Goal: Task Accomplishment & Management: Use online tool/utility

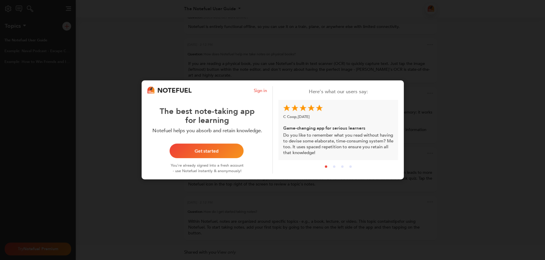
click at [199, 151] on div "Get started" at bounding box center [207, 151] width 60 height 5
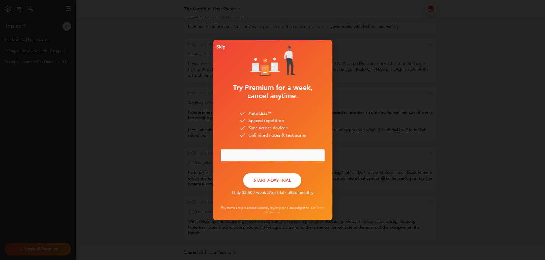
click at [275, 181] on button "START 7-DAY TRIAL" at bounding box center [272, 180] width 58 height 15
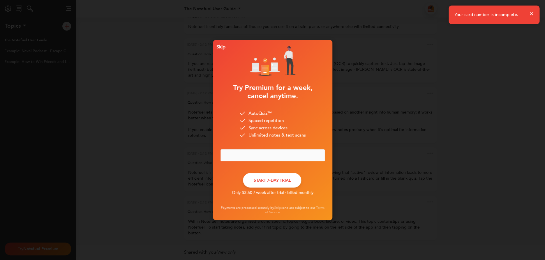
click at [531, 14] on icon "close" at bounding box center [531, 13] width 3 height 3
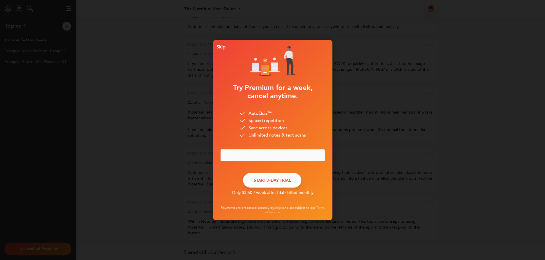
click at [222, 47] on div "Skip" at bounding box center [219, 47] width 11 height 4
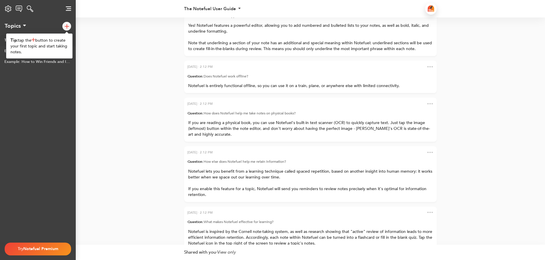
scroll to position [-72, 0]
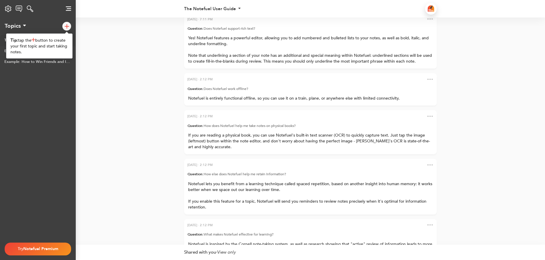
click at [428, 80] on img at bounding box center [429, 79] width 5 height 1
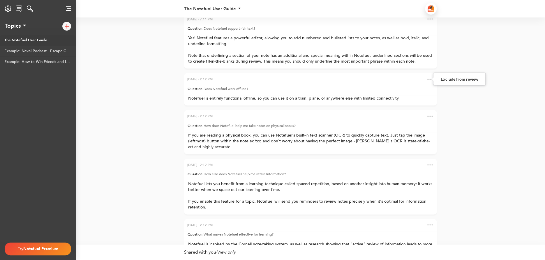
click at [139, 116] on div "[DATE] · 2:12 PM Question: How do I get started taking notes? Within Notefuel, …" at bounding box center [272, 19] width 328 height 594
click at [57, 114] on div "The Notefuel User Guide Example: Naval Podcast - Escape Competition Through Aut…" at bounding box center [38, 139] width 76 height 208
click at [127, 111] on div "[DATE] · 2:12 PM Question: How do I get started taking notes? Within Notefuel, …" at bounding box center [272, 19] width 328 height 594
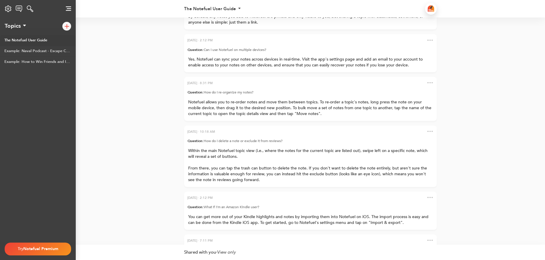
scroll to position [-289, 0]
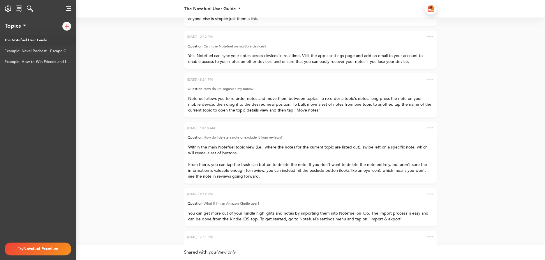
click at [311, 104] on span "Notefuel allows you to re-order notes and move them between topics. To re-order…" at bounding box center [310, 104] width 244 height 17
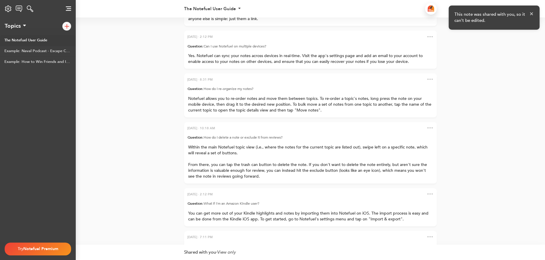
click at [300, 107] on span "Notefuel allows you to re-order notes and move them between topics. To re-order…" at bounding box center [310, 104] width 244 height 17
click at [531, 42] on div "[DATE] · 2:12 PM Question: How do I get started taking notes? Within Notefuel, …" at bounding box center [272, 130] width 545 height 227
click at [531, 13] on icon "close" at bounding box center [532, 13] width 4 height 5
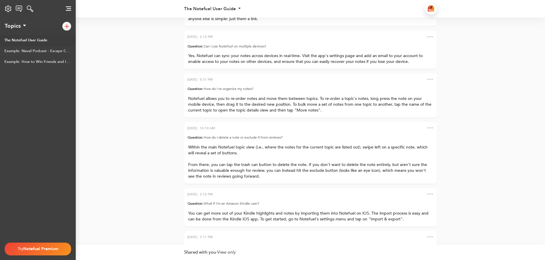
click at [69, 9] on img at bounding box center [68, 8] width 5 height 4
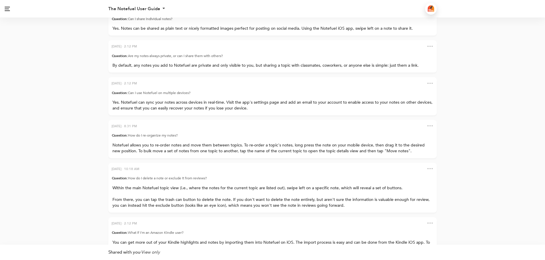
click at [9, 10] on img at bounding box center [7, 9] width 5 height 4
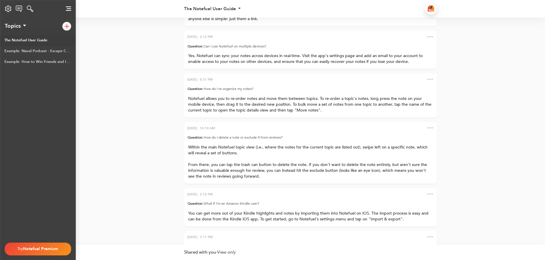
click at [144, 148] on div "[DATE] · 2:12 PM Question: How do I get started taking notes? Within Notefuel, …" at bounding box center [272, 237] width 328 height 594
click at [50, 258] on div "Try Notefuel Premium" at bounding box center [38, 251] width 76 height 17
click at [45, 252] on div "Try Notefuel Premium" at bounding box center [37, 249] width 57 height 12
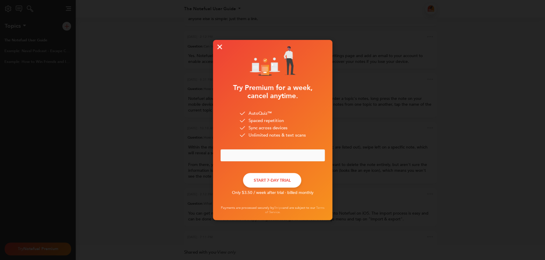
click at [269, 185] on button "START 7-DAY TRIAL" at bounding box center [272, 180] width 58 height 15
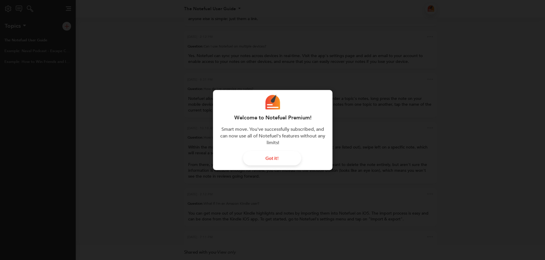
click at [283, 159] on div "Got it!" at bounding box center [272, 158] width 44 height 5
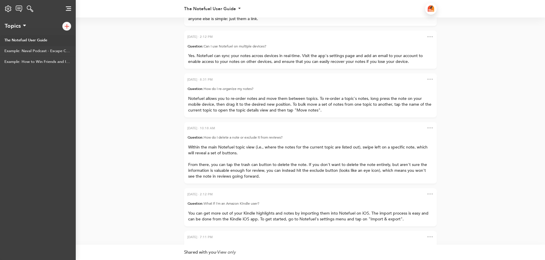
click at [66, 27] on img at bounding box center [67, 26] width 4 height 4
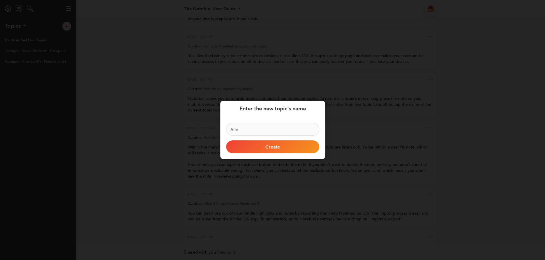
type input "[PERSON_NAME]"
click button "Create" at bounding box center [272, 147] width 93 height 13
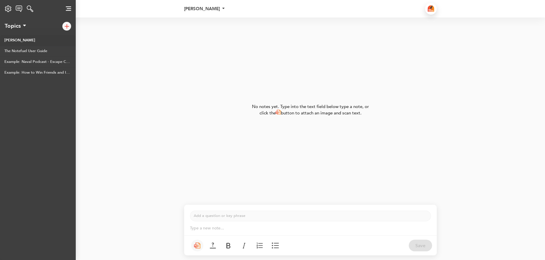
click at [12, 43] on link "[PERSON_NAME]" at bounding box center [38, 40] width 76 height 11
click at [12, 41] on link "[PERSON_NAME]" at bounding box center [38, 40] width 76 height 11
click at [212, 217] on p "Add a question or key phrase ﻿" at bounding box center [310, 216] width 233 height 6
click at [204, 231] on p "Type a new note... ﻿" at bounding box center [310, 228] width 241 height 6
click at [134, 179] on div "No notes yet. Type into the text field below type a note, or click the button t…" at bounding box center [272, 109] width 328 height 185
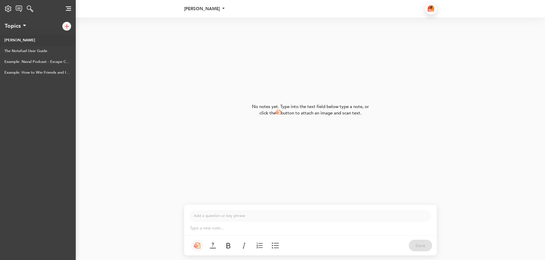
click at [32, 148] on div "[PERSON_NAME] The Notefuel User Guide Example: Naval Podcast - Escape Competiti…" at bounding box center [38, 147] width 76 height 225
click at [10, 11] on div "Settings Notefuel Premium Your plan Not set Email Privacy Policy Terms of Servi…" at bounding box center [8, 9] width 16 height 12
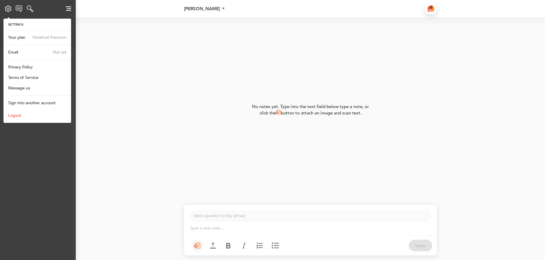
drag, startPoint x: 40, startPoint y: 166, endPoint x: 36, endPoint y: 144, distance: 22.2
click at [40, 166] on div "[PERSON_NAME] The Notefuel User Guide Example: Naval Podcast - Escape Competiti…" at bounding box center [38, 147] width 76 height 225
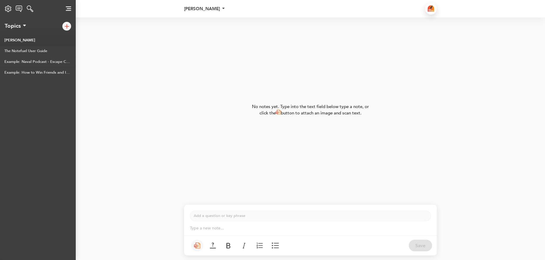
click at [21, 9] on img at bounding box center [19, 9] width 7 height 6
click at [70, 10] on img at bounding box center [68, 8] width 5 height 4
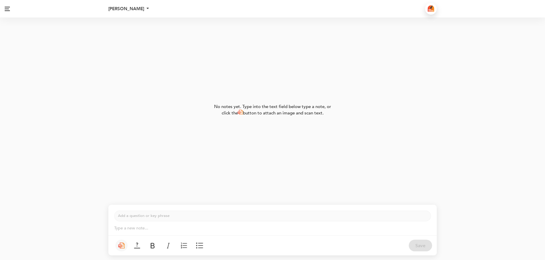
click at [6, 8] on img at bounding box center [7, 9] width 5 height 4
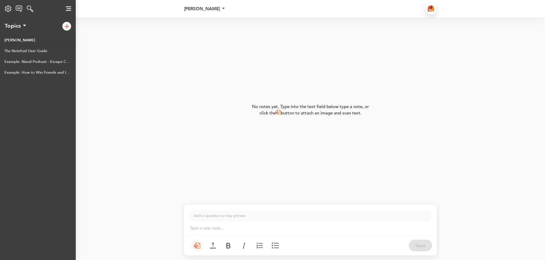
click at [222, 9] on icon at bounding box center [223, 9] width 2 height 4
click at [152, 151] on div "No notes yet. Type into the text field below type a note, or click the button t…" at bounding box center [272, 109] width 328 height 185
click at [432, 10] on img at bounding box center [431, 8] width 6 height 6
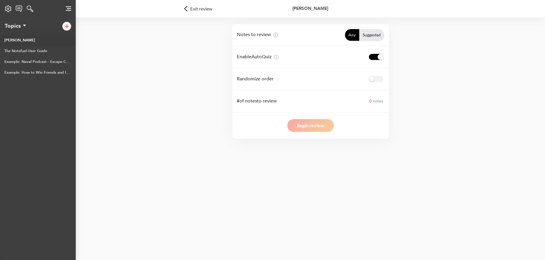
click at [161, 142] on div "Notes to review Any Suggested Enable AutoQuiz Randomize order # of notes to rev…" at bounding box center [272, 130] width 545 height 260
click at [41, 151] on div "[PERSON_NAME] The Notefuel User Guide Example: Naval Podcast - Escape Competiti…" at bounding box center [38, 147] width 76 height 225
click at [192, 10] on span "Exit review" at bounding box center [201, 8] width 22 height 5
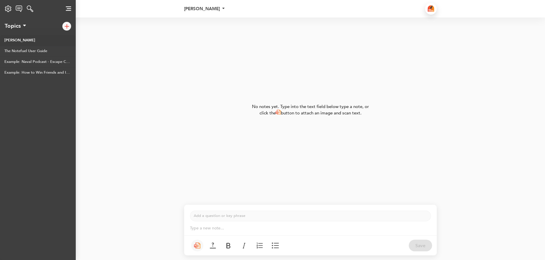
click at [433, 10] on img at bounding box center [431, 8] width 6 height 6
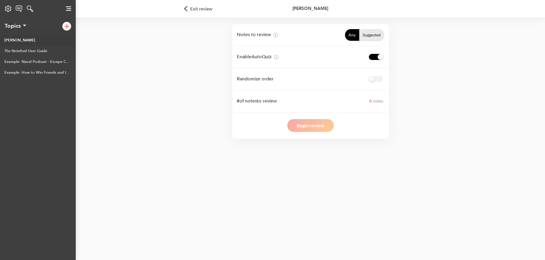
click at [189, 10] on img at bounding box center [187, 9] width 6 height 12
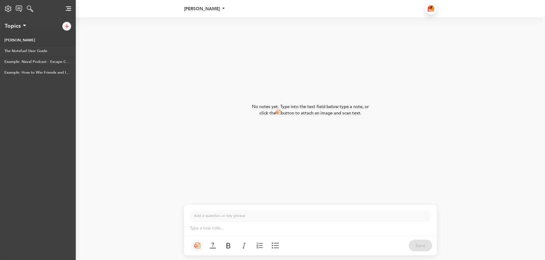
click at [26, 136] on div "[PERSON_NAME] The Notefuel User Guide Example: Naval Podcast - Escape Competiti…" at bounding box center [38, 147] width 76 height 225
click at [17, 52] on link "The Notefuel User Guide" at bounding box center [38, 51] width 76 height 11
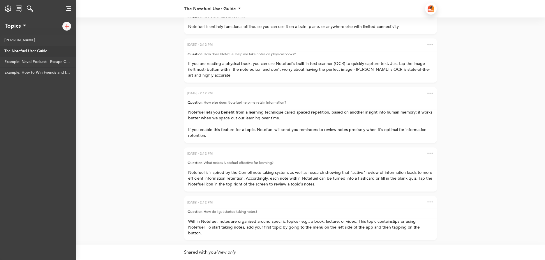
click at [215, 72] on span "If you are reading a physical book, you can use Notefuel's built-in text scanne…" at bounding box center [309, 69] width 242 height 17
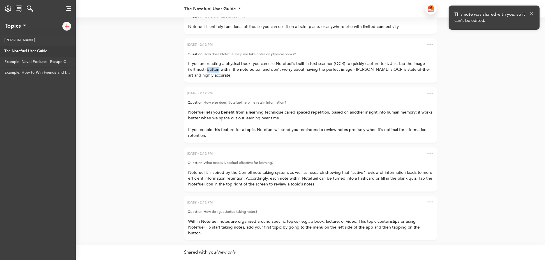
click at [215, 72] on span "If you are reading a physical book, you can use Notefuel's built-in text scanne…" at bounding box center [309, 69] width 242 height 17
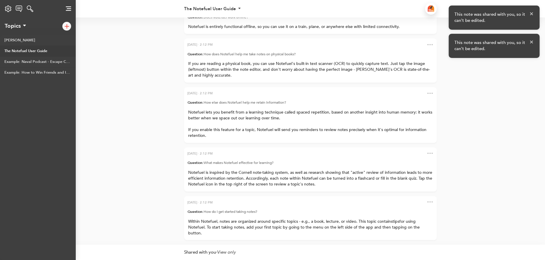
click at [49, 108] on div "[PERSON_NAME] The Notefuel User Guide Example: Naval Podcast - Escape Competiti…" at bounding box center [38, 147] width 76 height 225
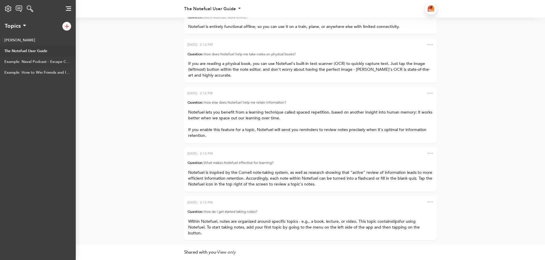
click at [38, 63] on link "Example: Naval Podcast - Escape Competition Through Authenticity" at bounding box center [38, 62] width 76 height 11
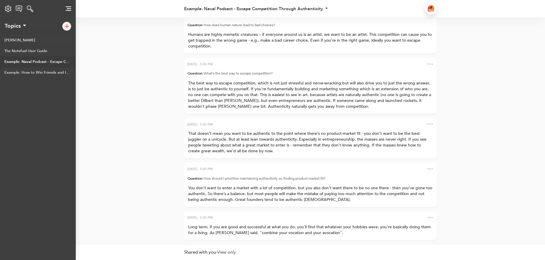
click at [30, 107] on div "[PERSON_NAME] The Notefuel User Guide Example: Naval Podcast - Escape Competiti…" at bounding box center [38, 147] width 76 height 225
click at [66, 27] on img at bounding box center [67, 26] width 4 height 4
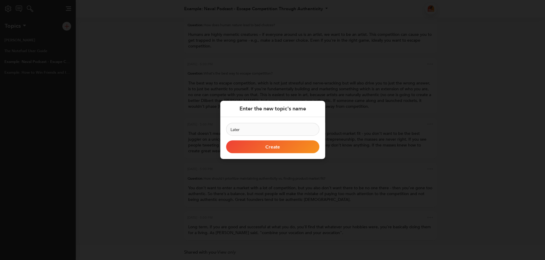
type input "Later"
click at [263, 151] on button "Create" at bounding box center [272, 147] width 93 height 13
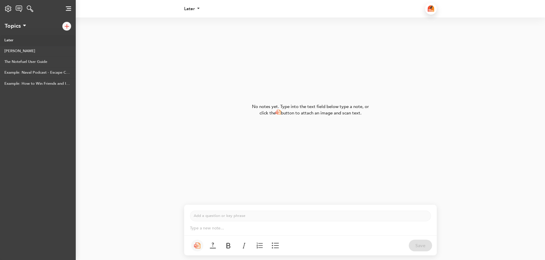
click at [23, 133] on div "Later [PERSON_NAME] The Notefuel User Guide Example: Naval Podcast - Escape Com…" at bounding box center [38, 147] width 76 height 225
click at [23, 62] on link "The Notefuel User Guide" at bounding box center [38, 62] width 76 height 11
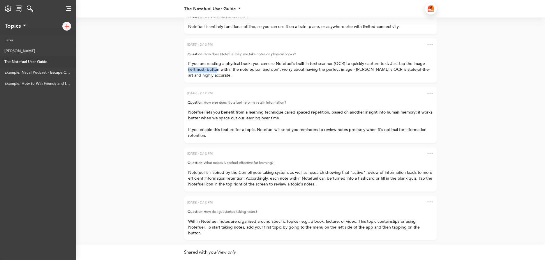
drag, startPoint x: 215, startPoint y: 68, endPoint x: 168, endPoint y: 71, distance: 46.7
drag, startPoint x: 205, startPoint y: 45, endPoint x: 150, endPoint y: 53, distance: 55.2
click at [30, 169] on div "Later [PERSON_NAME] The Notefuel User Guide Example: Naval Podcast - Escape Com…" at bounding box center [38, 147] width 76 height 225
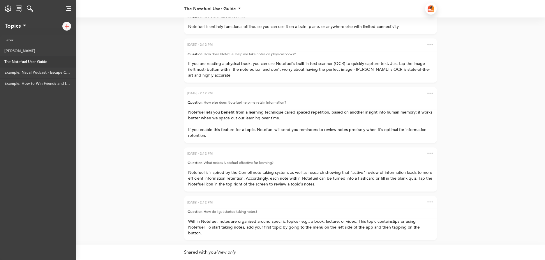
click at [41, 133] on div "Later [PERSON_NAME] The Notefuel User Guide Example: Naval Podcast - Escape Com…" at bounding box center [38, 147] width 76 height 225
click at [15, 52] on link "[PERSON_NAME]" at bounding box center [38, 51] width 76 height 11
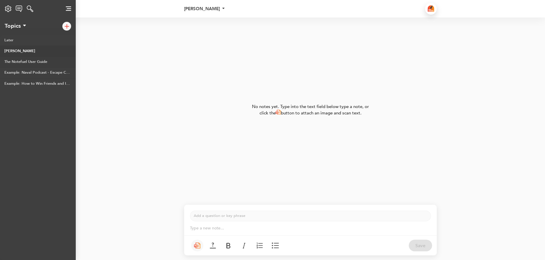
click at [23, 61] on link "The Notefuel User Guide" at bounding box center [38, 62] width 76 height 11
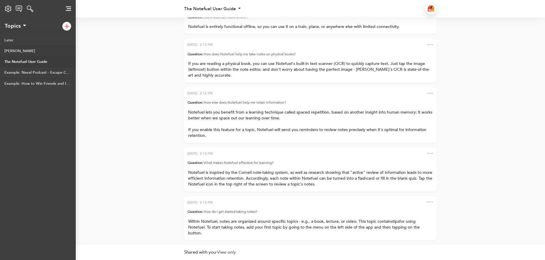
click at [13, 51] on link "[PERSON_NAME]" at bounding box center [38, 51] width 76 height 11
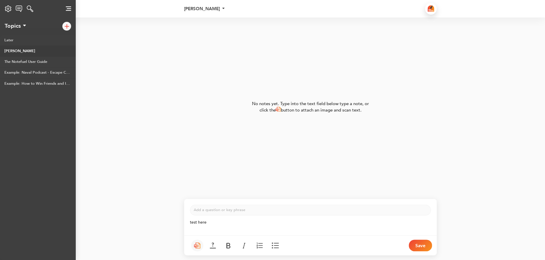
click at [191, 240] on button at bounding box center [197, 246] width 12 height 12
click at [229, 225] on p "test here" at bounding box center [310, 223] width 241 height 6
click at [185, 174] on div "No notes yet. Type into the text field below type a note, or click the button t…" at bounding box center [272, 103] width 328 height 173
click at [155, 221] on div "Add a question or key phrase ﻿ test here ﻿ ﻿ Save" at bounding box center [272, 226] width 328 height 67
click at [216, 229] on p "﻿" at bounding box center [310, 228] width 241 height 6
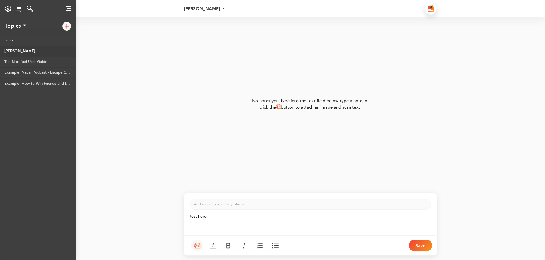
click at [422, 240] on button "Save" at bounding box center [420, 246] width 23 height 12
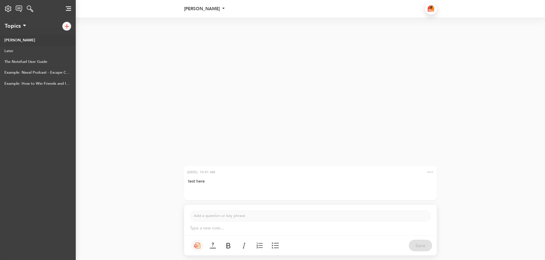
click at [219, 229] on p "Type a new note... ﻿" at bounding box center [310, 228] width 241 height 6
click at [222, 178] on div "[DATE] · 10:41 AM" at bounding box center [310, 172] width 253 height 13
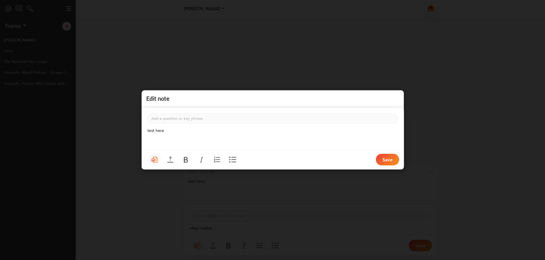
click at [191, 192] on div "Edit note Add a question or key phrase ﻿ test here ﻿ ﻿ Save" at bounding box center [272, 130] width 545 height 260
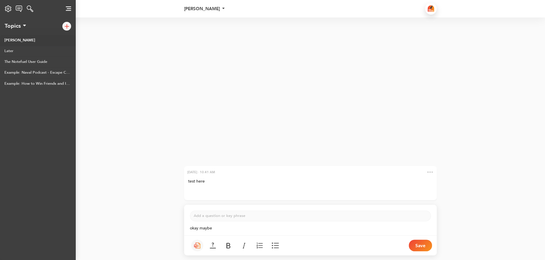
click at [200, 172] on div "[DATE] · 10:41 AM" at bounding box center [201, 172] width 28 height 6
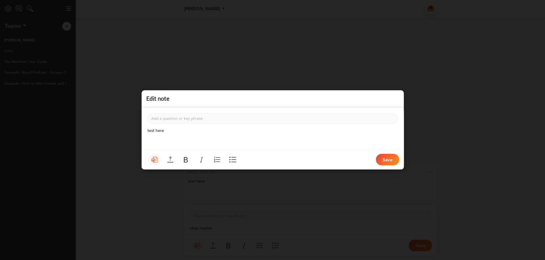
click at [164, 207] on div "Edit note Add a question or key phrase ﻿ test here ﻿ ﻿ Save" at bounding box center [272, 130] width 545 height 260
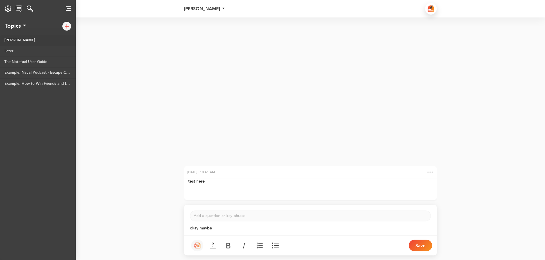
click at [431, 173] on button at bounding box center [428, 172] width 9 height 6
click at [258, 102] on div "[DATE] · 10:41 AM test here ﻿ ﻿" at bounding box center [272, 109] width 545 height 185
drag, startPoint x: 187, startPoint y: 178, endPoint x: 116, endPoint y: 158, distance: 74.3
click at [116, 158] on div "[DATE] · 10:41 AM test here ﻿ ﻿" at bounding box center [272, 109] width 545 height 185
drag, startPoint x: 209, startPoint y: 192, endPoint x: 88, endPoint y: 138, distance: 132.5
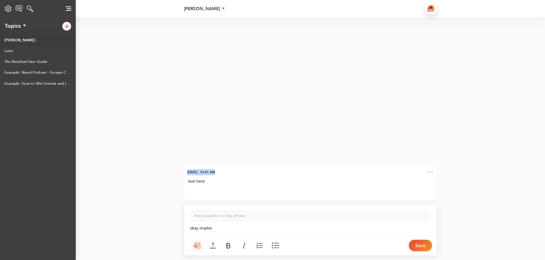
click at [86, 138] on div "[DATE] · 10:41 AM test here ﻿ ﻿" at bounding box center [272, 109] width 545 height 185
click at [296, 179] on p "test here" at bounding box center [310, 182] width 244 height 6
click at [429, 173] on button at bounding box center [428, 172] width 9 height 6
click at [293, 124] on div "[DATE] · 10:41 AM test here ﻿ ﻿" at bounding box center [272, 109] width 545 height 185
click at [6, 51] on link "Later" at bounding box center [38, 51] width 76 height 11
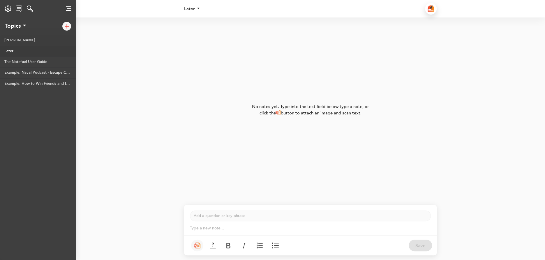
click at [9, 43] on link "[PERSON_NAME]" at bounding box center [38, 40] width 76 height 11
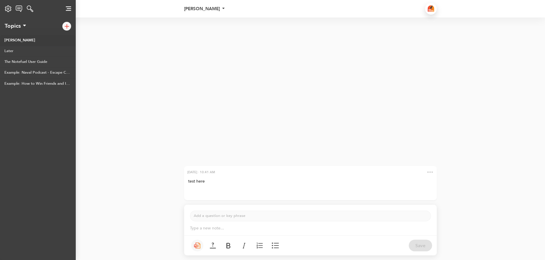
click at [9, 41] on link "[PERSON_NAME]" at bounding box center [38, 40] width 76 height 11
click at [50, 173] on div "[PERSON_NAME] Later The Notefuel User Guide Example: Naval Podcast - Escape Com…" at bounding box center [38, 147] width 76 height 225
